Goal: Transaction & Acquisition: Purchase product/service

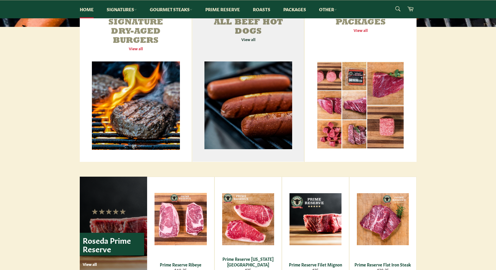
scroll to position [233, 0]
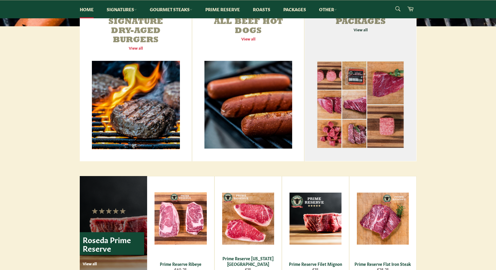
click at [359, 29] on link "Packages View all" at bounding box center [360, 85] width 112 height 153
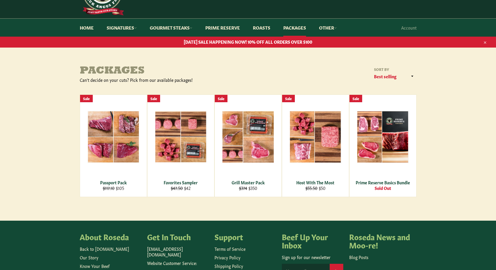
scroll to position [34, 0]
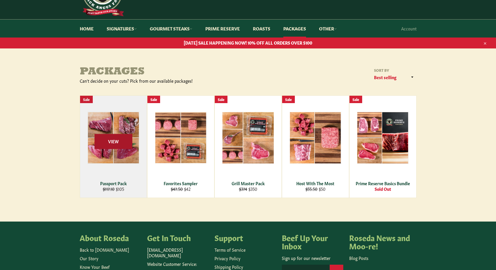
click at [112, 141] on span "View" at bounding box center [113, 141] width 38 height 15
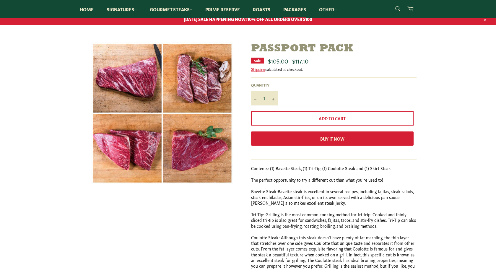
scroll to position [57, 0]
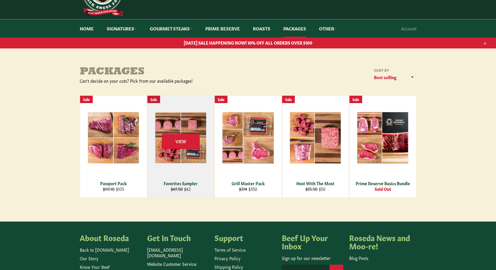
click at [184, 131] on div "View" at bounding box center [180, 147] width 67 height 102
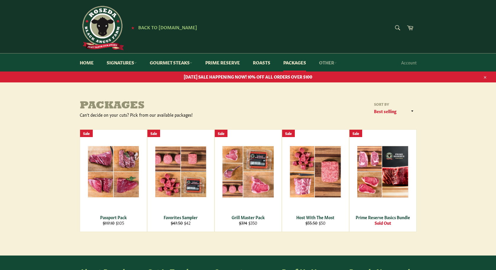
click at [333, 62] on link "Other" at bounding box center [328, 62] width 30 height 18
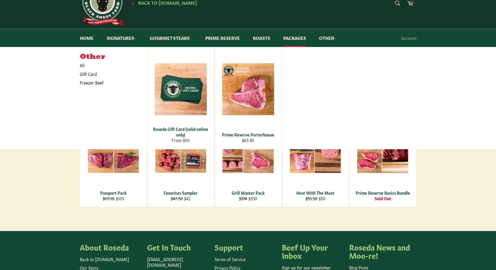
scroll to position [25, 0]
click at [87, 83] on link "Freezer Beef" at bounding box center [109, 82] width 64 height 9
